Goal: Use online tool/utility

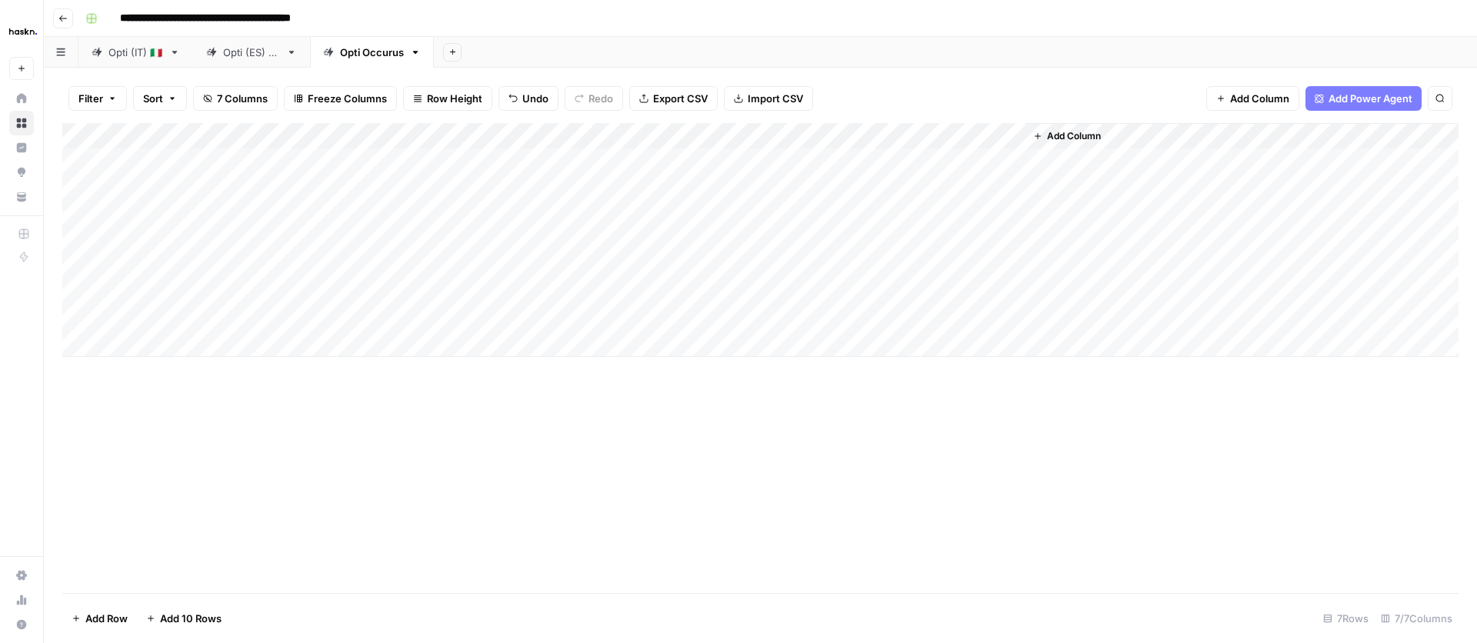
click at [551, 290] on div "Add Column" at bounding box center [760, 240] width 1396 height 234
type textarea "**********"
click at [992, 607] on footer "Add Row Add 10 Rows 7 Rows 7/7 Columns" at bounding box center [760, 618] width 1396 height 50
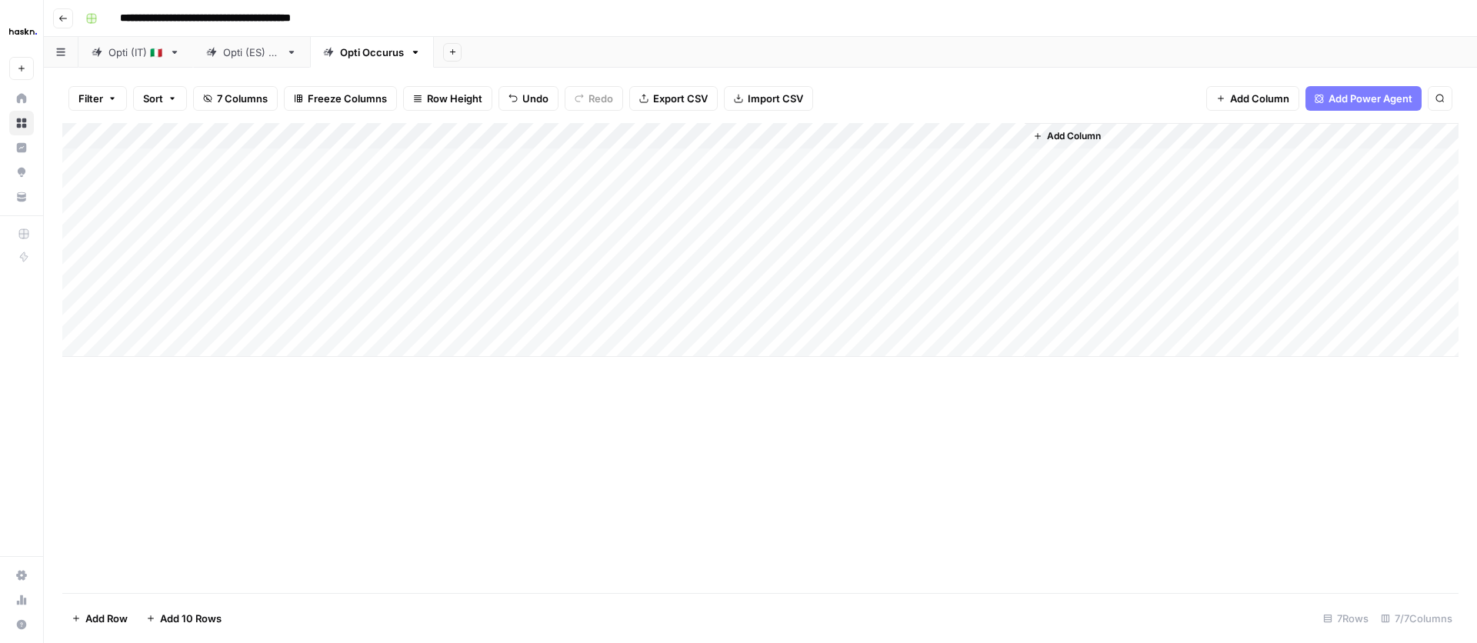
click at [681, 292] on div "Add Column" at bounding box center [760, 240] width 1396 height 234
drag, startPoint x: 1089, startPoint y: 455, endPoint x: 1004, endPoint y: 421, distance: 92.1
click at [1088, 455] on div "Add Column" at bounding box center [760, 358] width 1396 height 470
click at [811, 290] on div "Add Column" at bounding box center [760, 240] width 1396 height 234
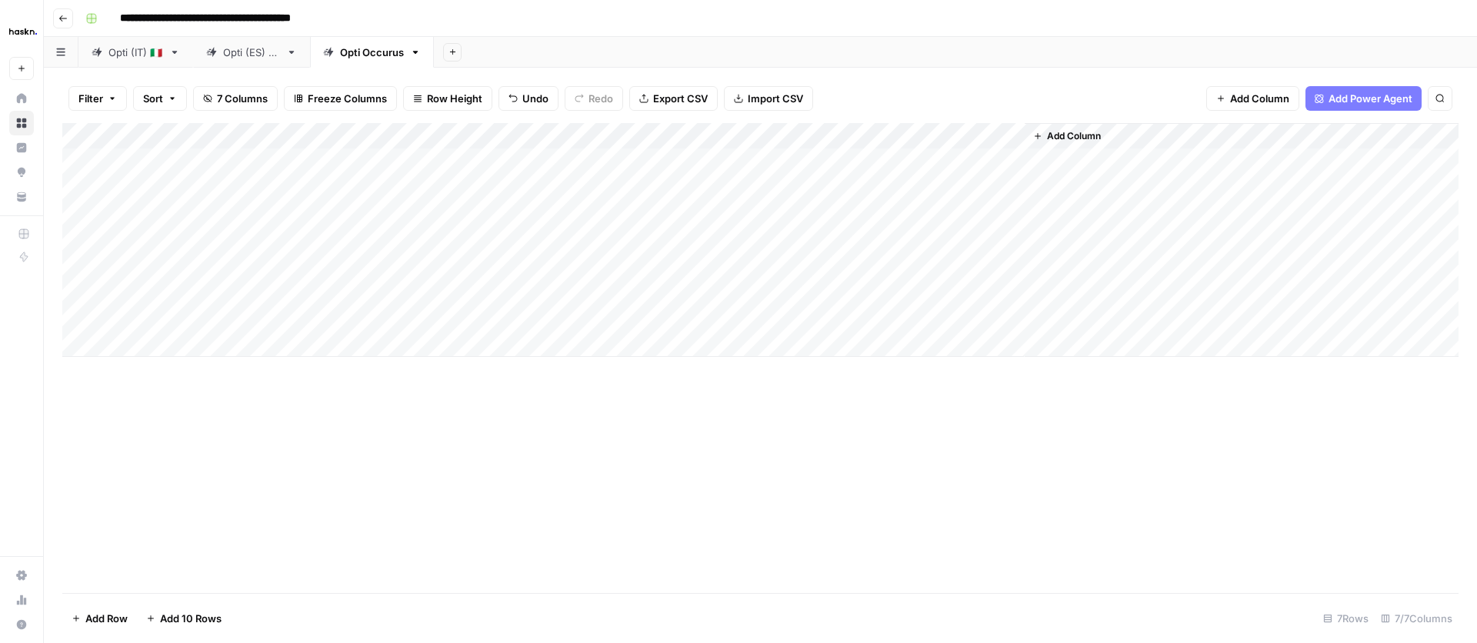
click at [975, 290] on div "Add Column" at bounding box center [760, 240] width 1396 height 234
click at [965, 288] on div "Add Column" at bounding box center [760, 240] width 1396 height 234
drag, startPoint x: 999, startPoint y: 328, endPoint x: 1004, endPoint y: 305, distance: 22.8
click at [999, 327] on div "Add Column" at bounding box center [760, 240] width 1396 height 234
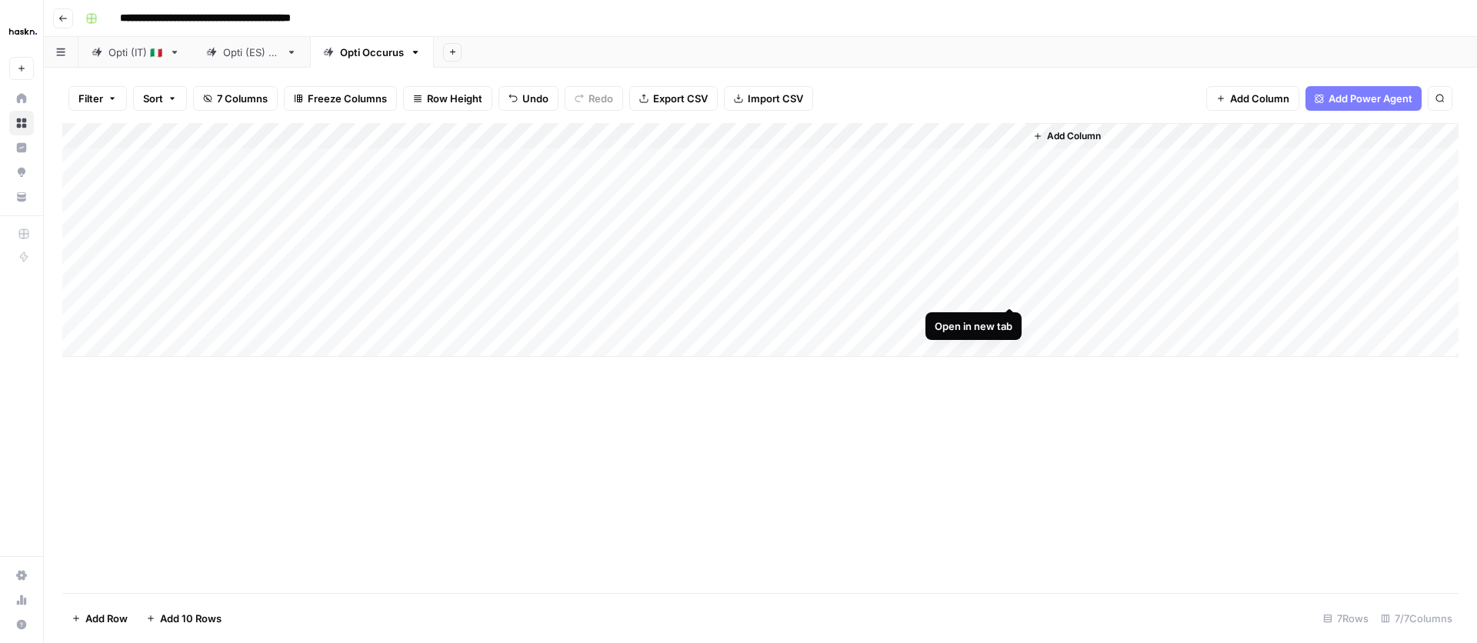
click at [1008, 288] on div "Add Column" at bounding box center [760, 240] width 1396 height 234
